Goal: Transaction & Acquisition: Purchase product/service

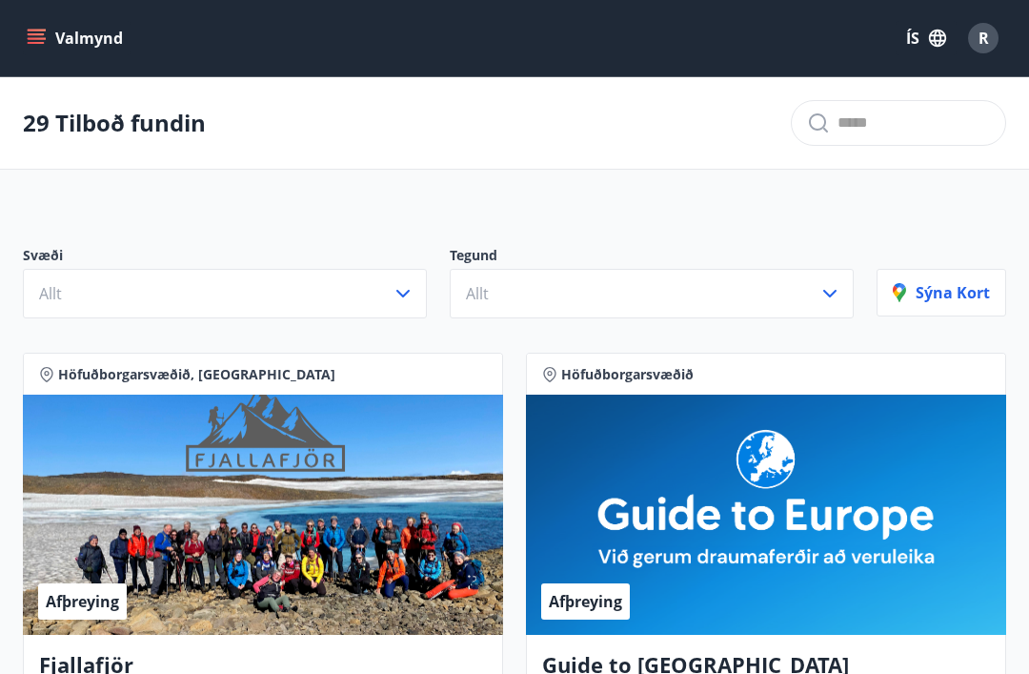
click at [405, 289] on icon "button" at bounding box center [403, 293] width 23 height 23
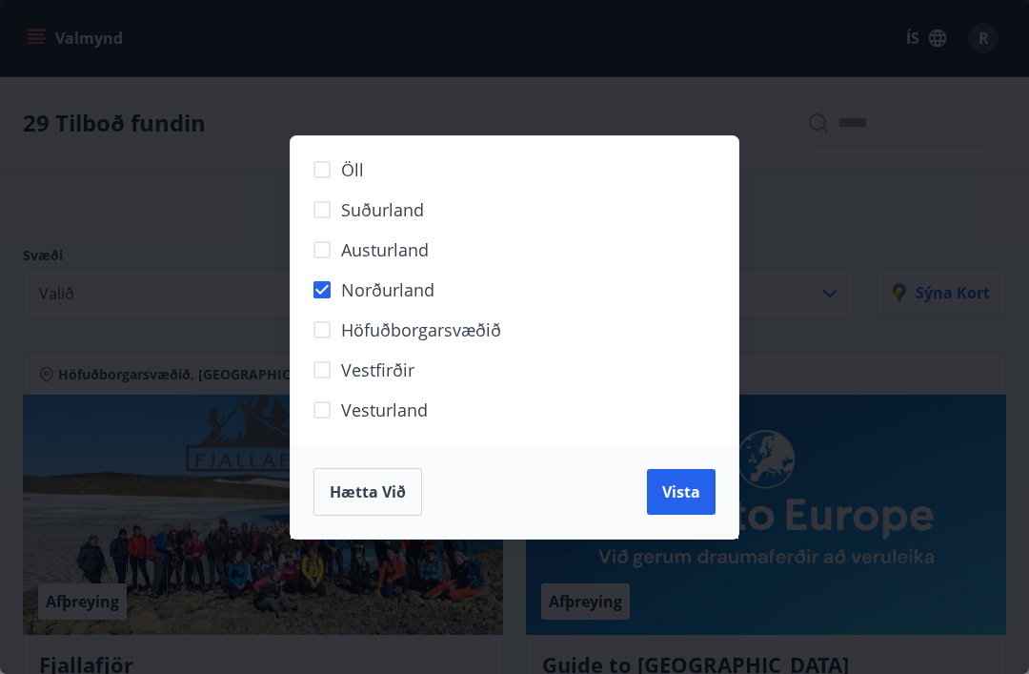
click at [681, 496] on span "Vista" at bounding box center [681, 491] width 38 height 21
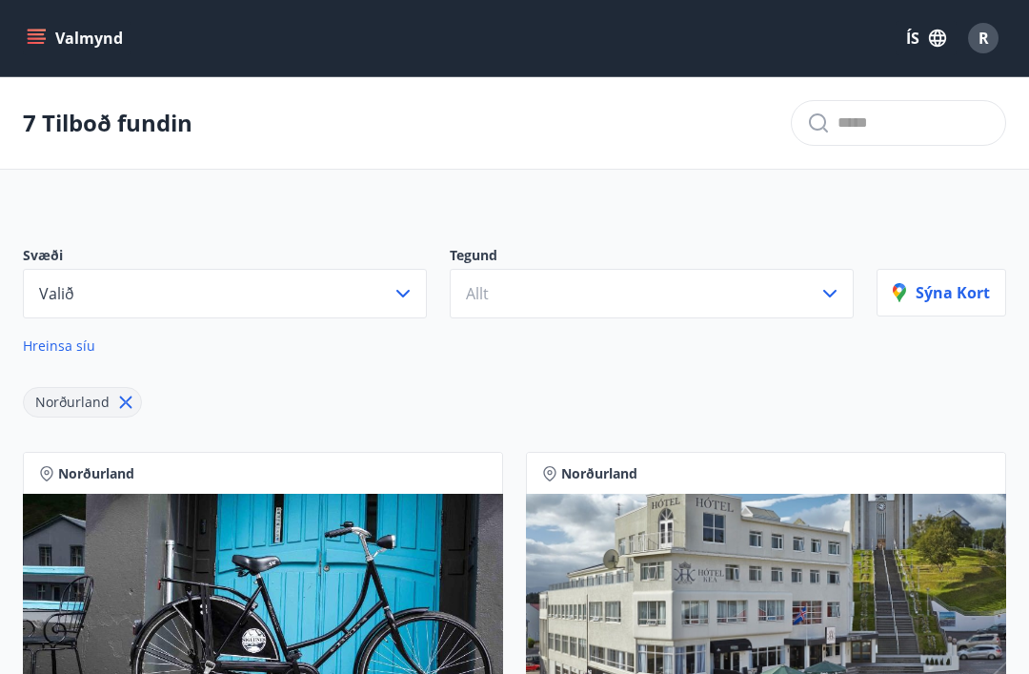
click at [826, 296] on icon "button" at bounding box center [830, 293] width 23 height 23
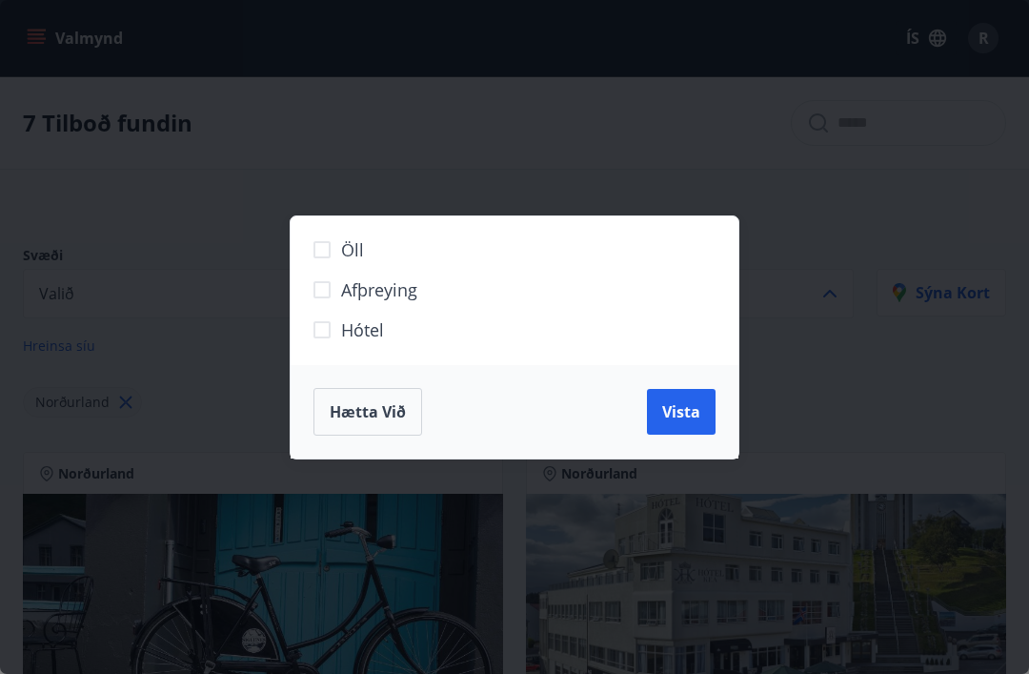
click at [357, 335] on span "Hótel" at bounding box center [362, 329] width 43 height 25
click at [678, 406] on span "Vista" at bounding box center [681, 411] width 38 height 21
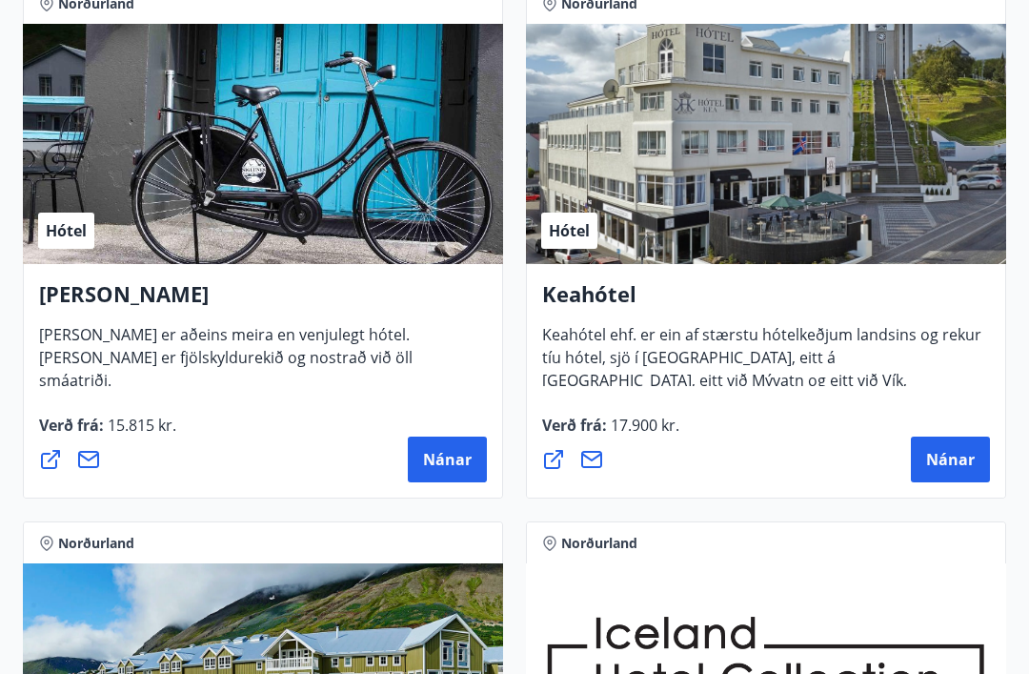
scroll to position [481, 0]
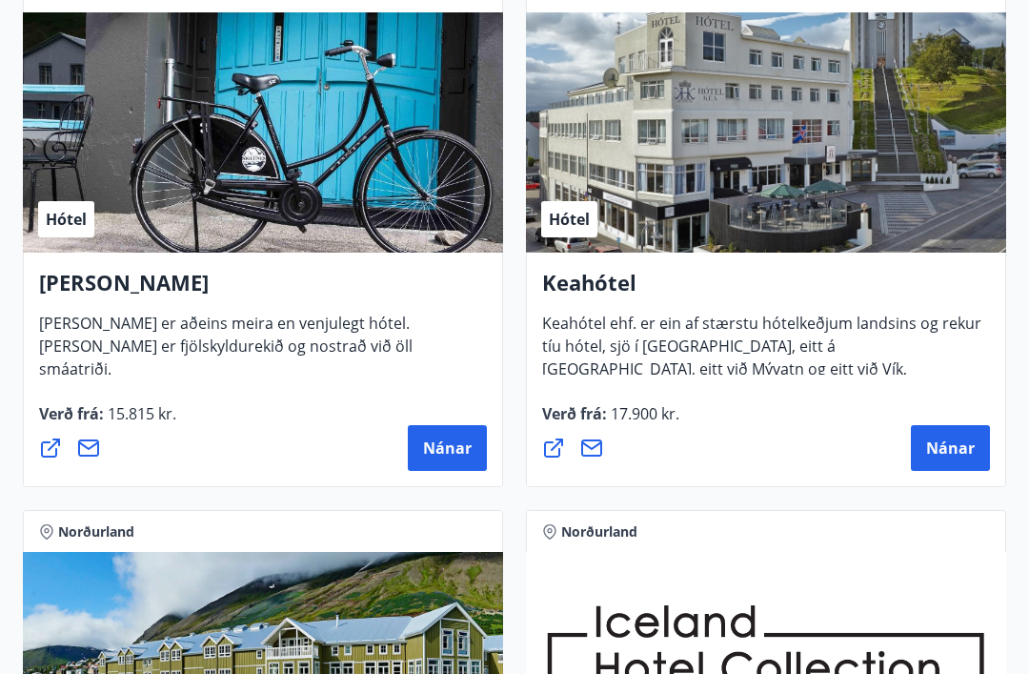
click at [937, 448] on span "Nánar" at bounding box center [950, 447] width 49 height 21
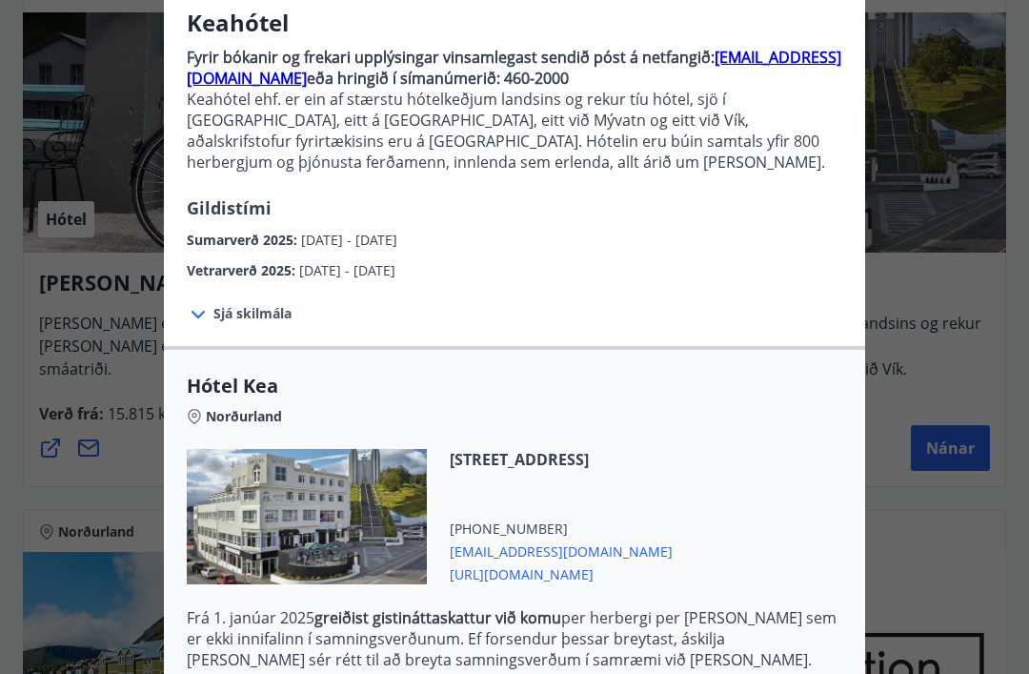
scroll to position [160, 0]
click at [200, 327] on icon at bounding box center [198, 315] width 23 height 23
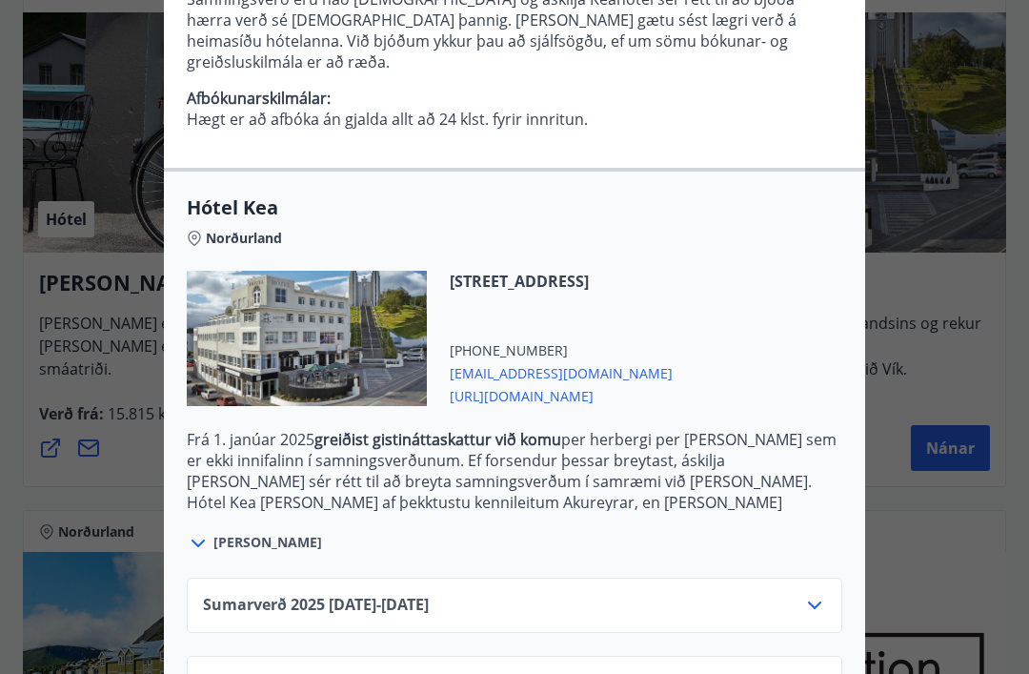
scroll to position [510, 0]
click at [809, 673] on icon at bounding box center [814, 684] width 23 height 23
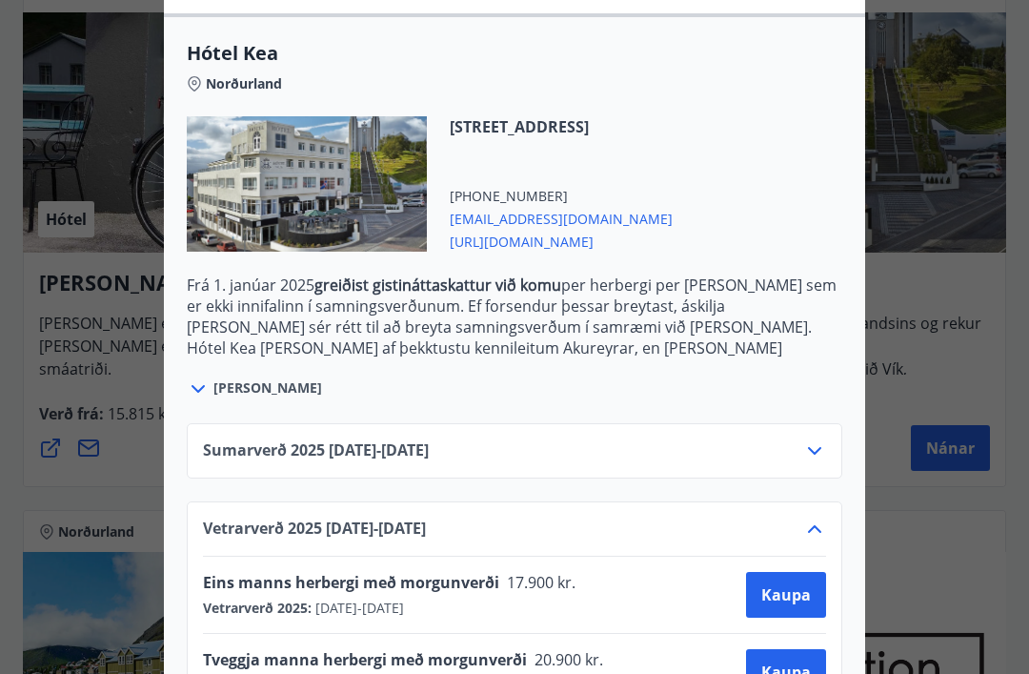
scroll to position [664, 0]
click at [10, 313] on div at bounding box center [514, 337] width 1029 height 674
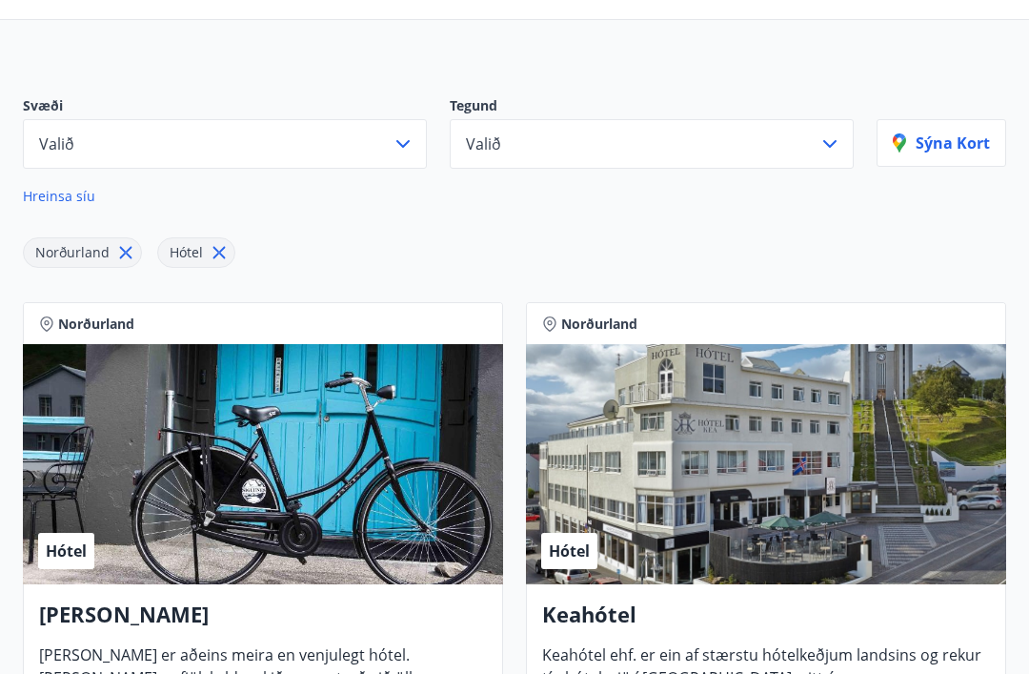
scroll to position [0, 0]
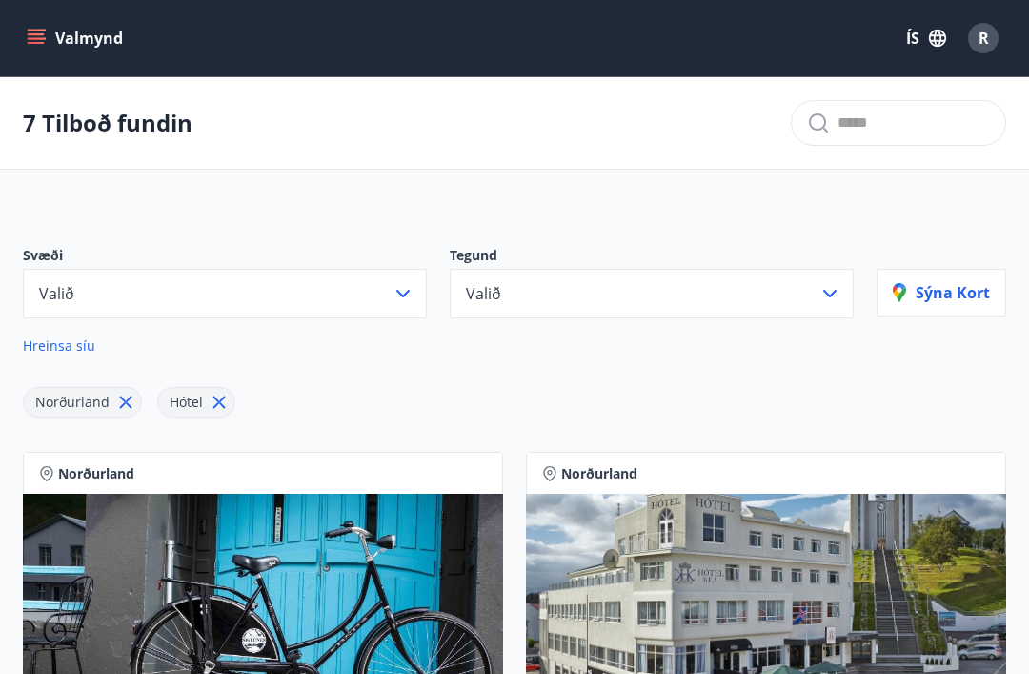
click at [37, 53] on button "Valmynd" at bounding box center [77, 38] width 108 height 34
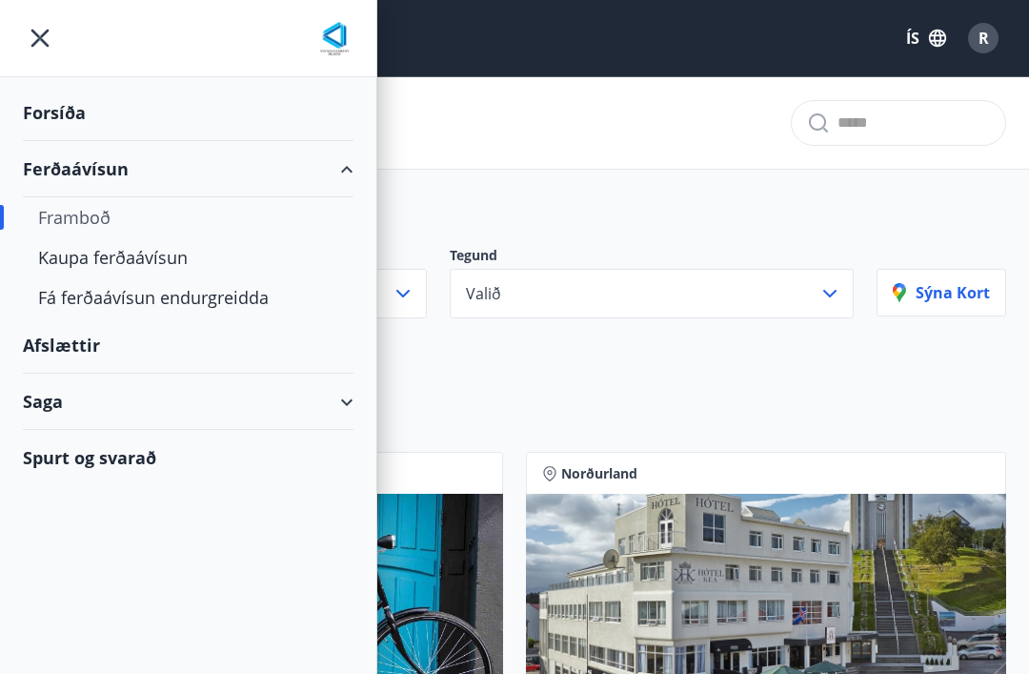
click at [171, 260] on div "Kaupa ferðaávísun" at bounding box center [188, 257] width 300 height 40
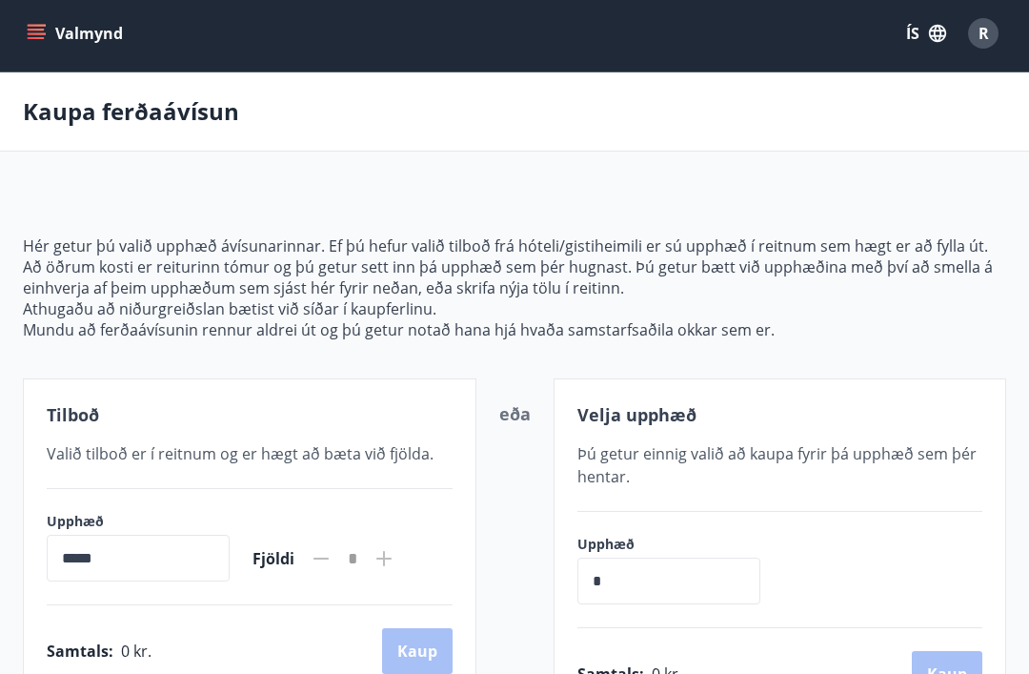
scroll to position [4, 0]
click at [395, 560] on icon at bounding box center [384, 559] width 23 height 23
click at [118, 560] on input "*****" at bounding box center [138, 559] width 183 height 47
click at [598, 566] on input "*" at bounding box center [668, 581] width 183 height 47
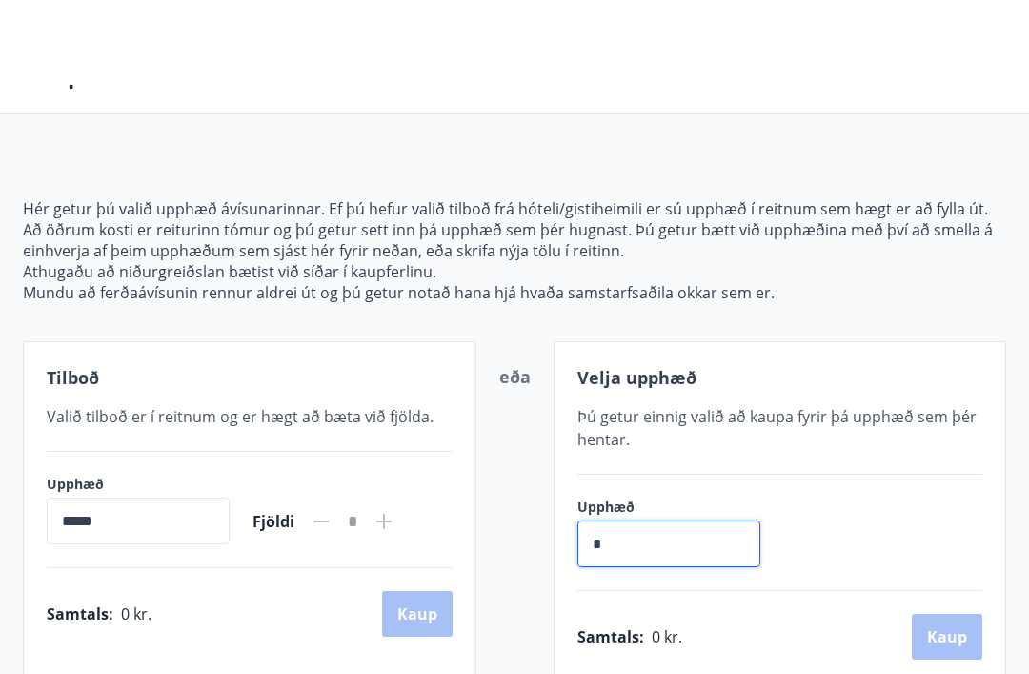
scroll to position [0, 0]
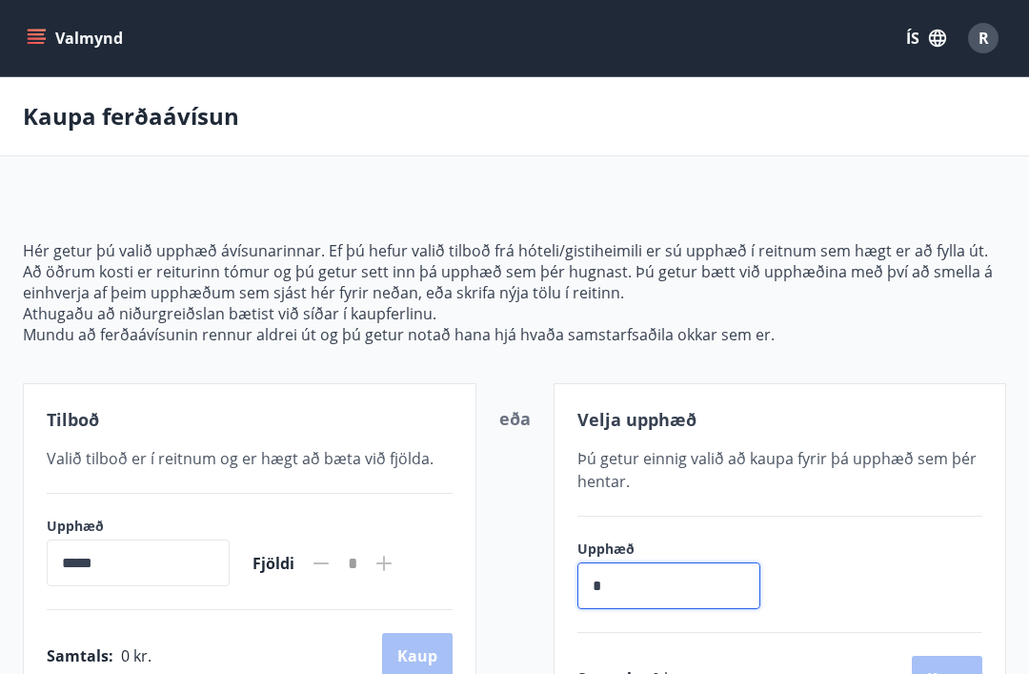
click at [66, 36] on button "Valmynd" at bounding box center [77, 38] width 108 height 34
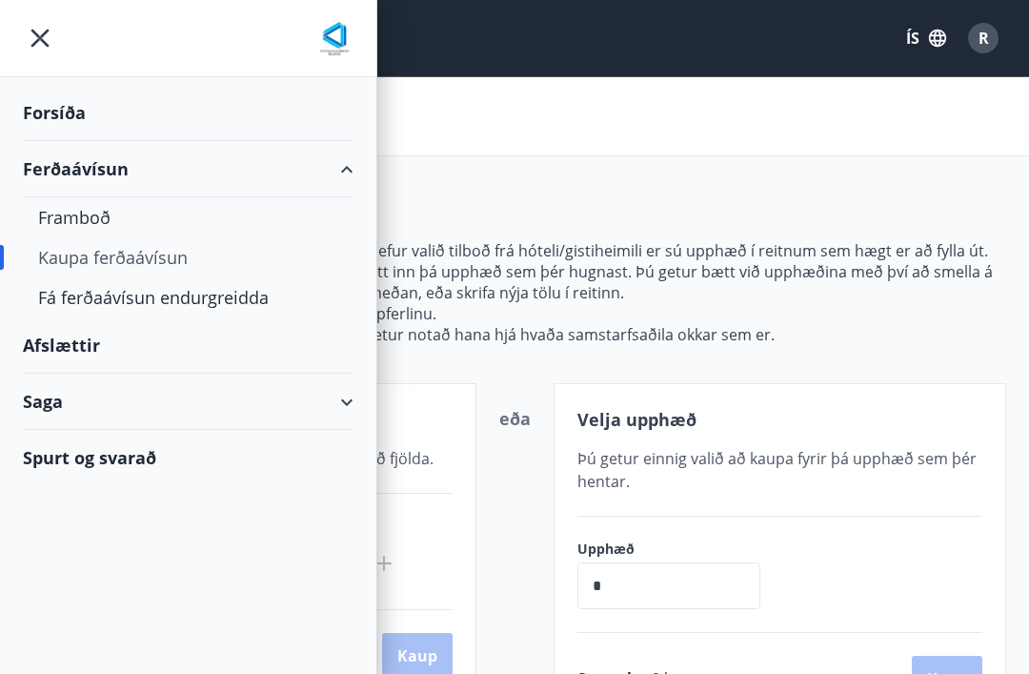
click at [334, 402] on div "Saga" at bounding box center [188, 402] width 331 height 56
click at [133, 454] on div "Ferðaávísun" at bounding box center [188, 450] width 300 height 40
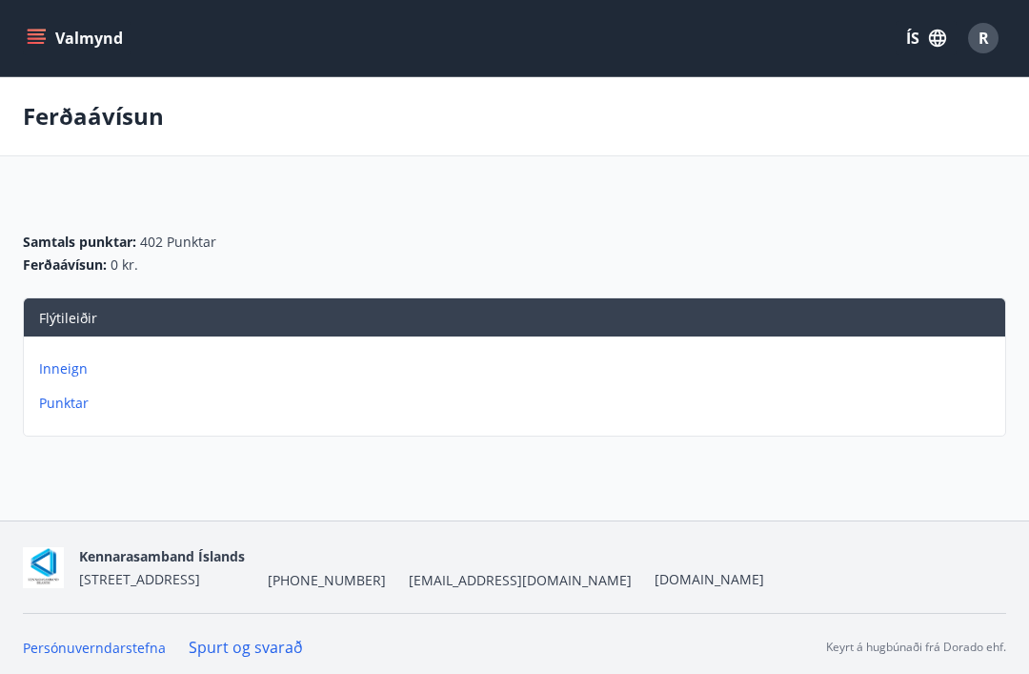
click at [61, 354] on div "Inneign Punktar" at bounding box center [515, 378] width 982 height 84
click at [54, 360] on p "Inneign" at bounding box center [518, 368] width 959 height 19
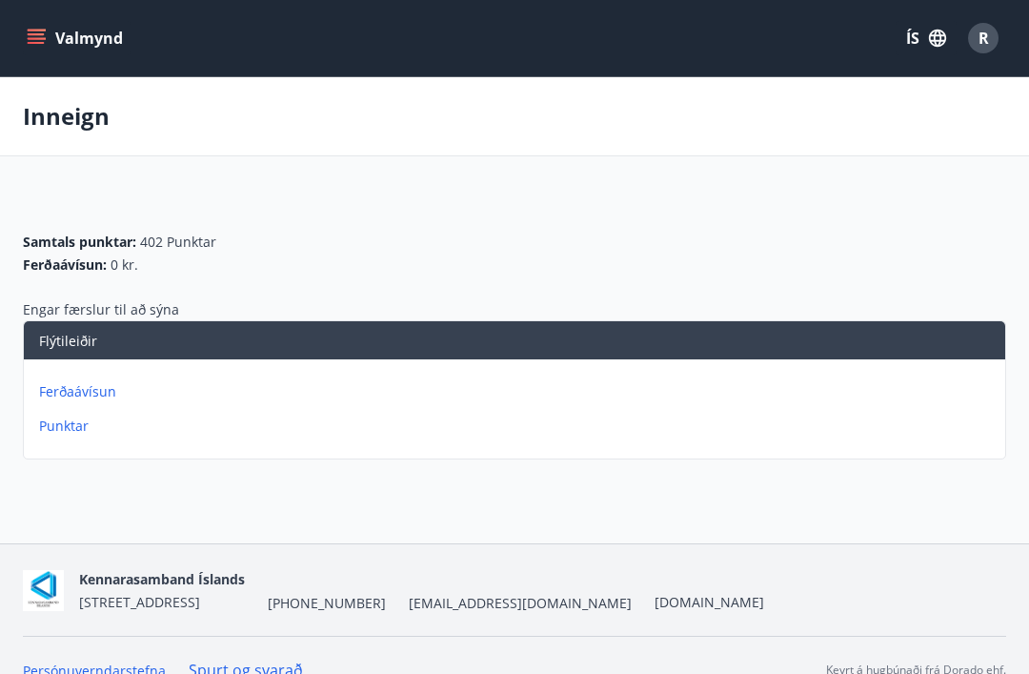
click at [53, 48] on button "Valmynd" at bounding box center [77, 38] width 108 height 34
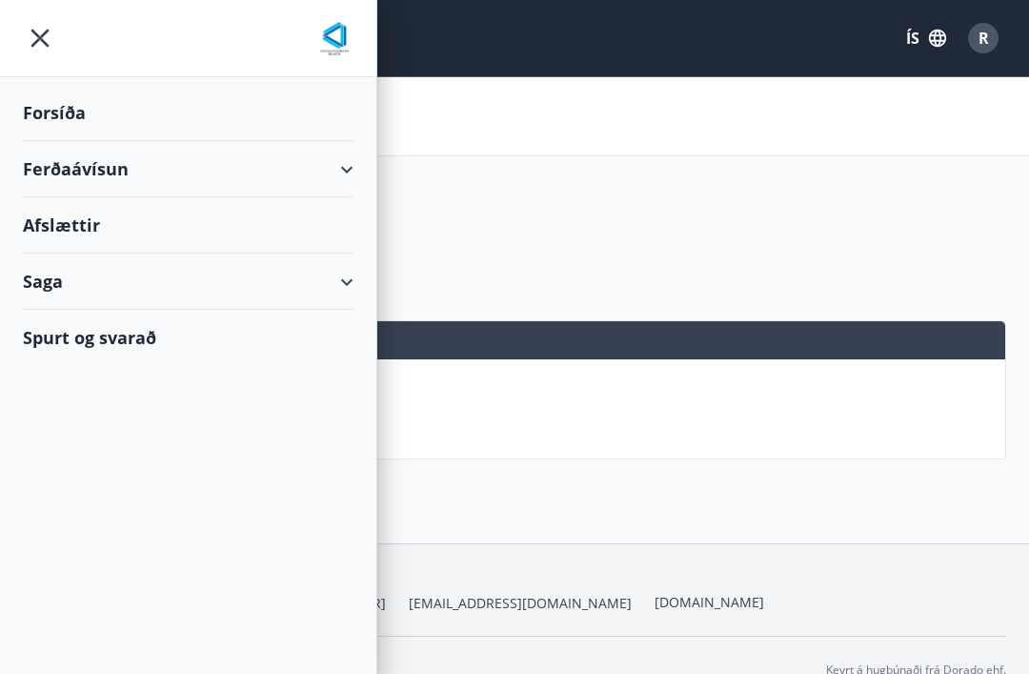
click at [100, 102] on div "Forsíða" at bounding box center [188, 113] width 331 height 56
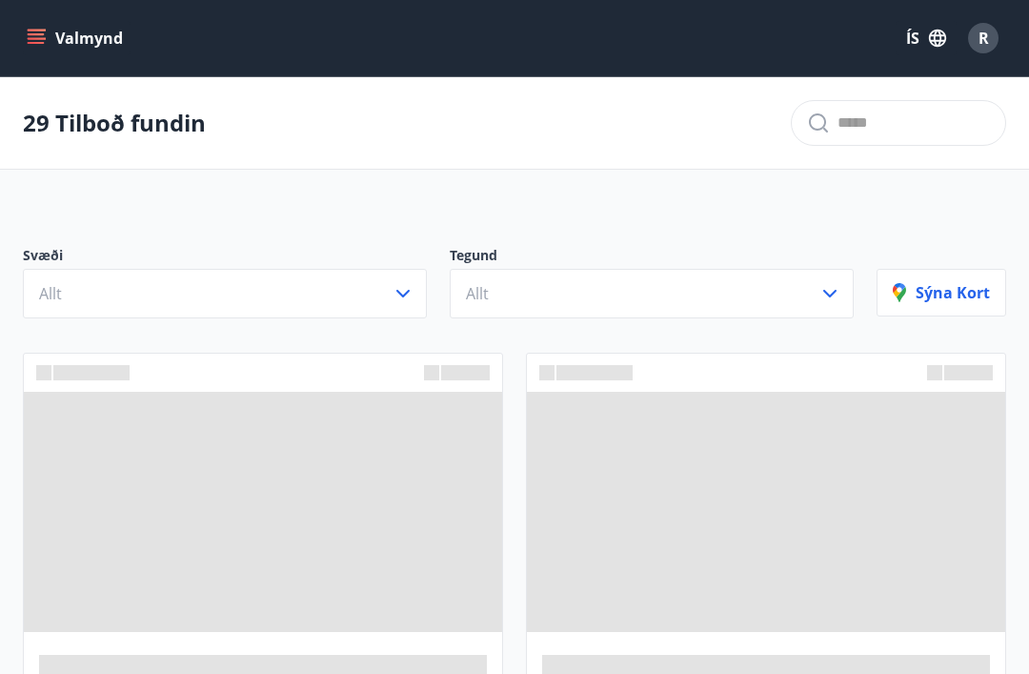
click at [93, 34] on button "Valmynd" at bounding box center [77, 38] width 108 height 34
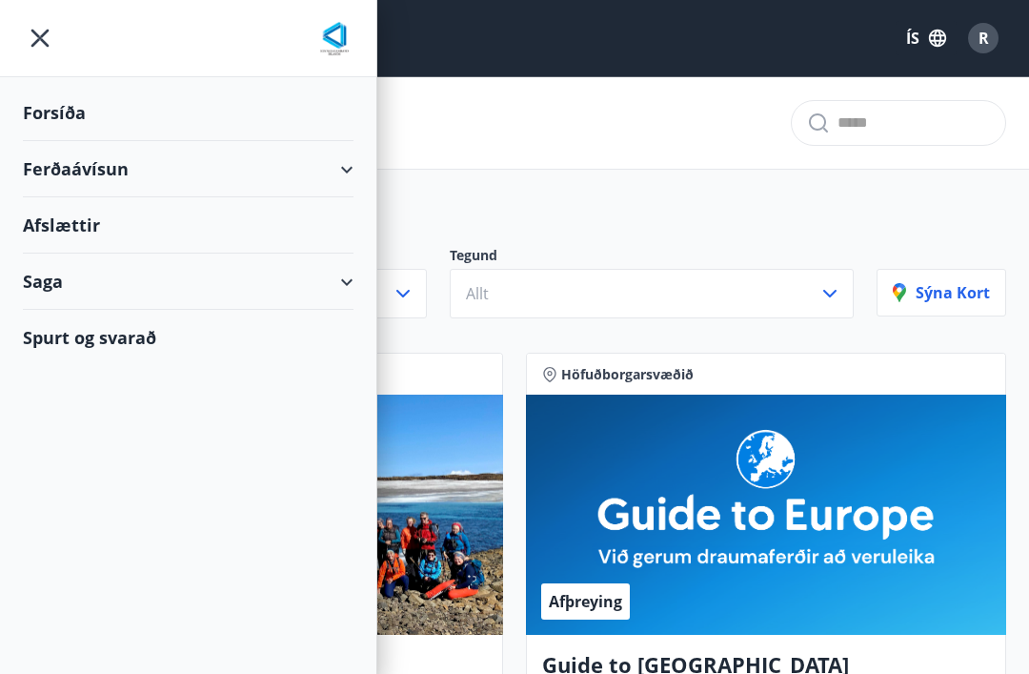
click at [342, 33] on img at bounding box center [334, 40] width 38 height 38
